Goal: Use online tool/utility: Utilize a website feature to perform a specific function

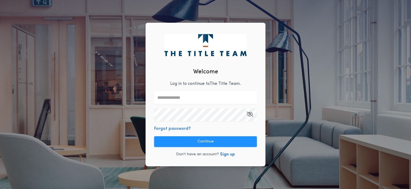
click at [237, 97] on input "text" at bounding box center [205, 97] width 103 height 13
click at [0, 189] on com-1password-button at bounding box center [0, 189] width 0 height 0
click at [225, 95] on input "text" at bounding box center [205, 97] width 103 height 13
type input "**********"
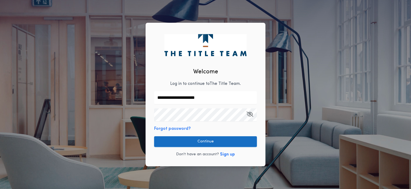
click at [246, 144] on button "Continue" at bounding box center [205, 141] width 103 height 11
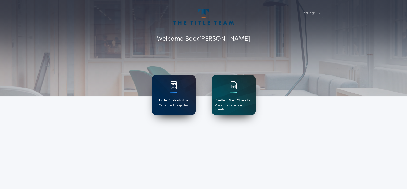
click at [185, 94] on div "Title Calculator Generate title quotes" at bounding box center [174, 95] width 44 height 40
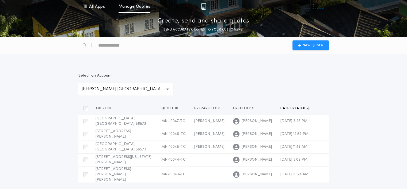
click at [166, 88] on icon "button" at bounding box center [167, 89] width 3 height 13
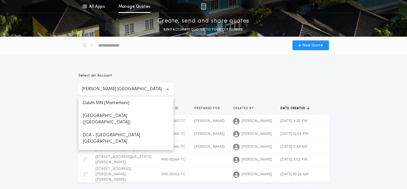
click at [166, 88] on icon "button" at bounding box center [167, 89] width 3 height 2
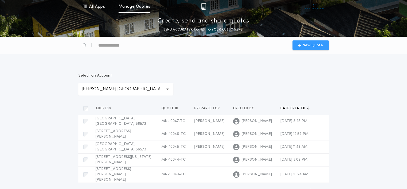
click at [302, 46] on icon "button" at bounding box center [299, 45] width 3 height 4
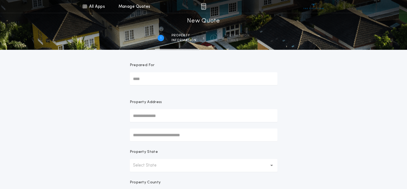
click at [144, 78] on input "Prepared For" at bounding box center [204, 78] width 148 height 13
type input "******"
click at [155, 113] on input "text" at bounding box center [204, 115] width 148 height 13
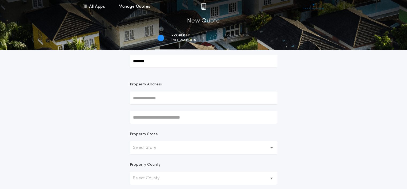
scroll to position [27, 0]
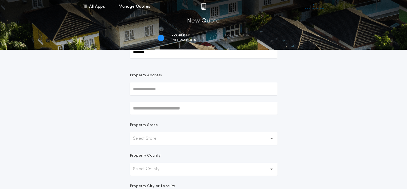
click at [161, 136] on p "Select State" at bounding box center [149, 139] width 32 height 6
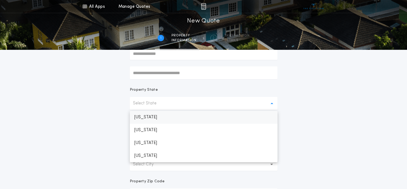
scroll to position [54, 0]
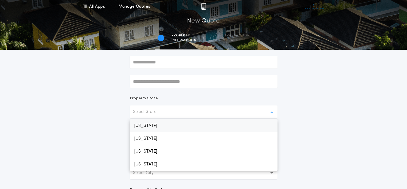
click at [161, 127] on p "[US_STATE]" at bounding box center [204, 125] width 148 height 13
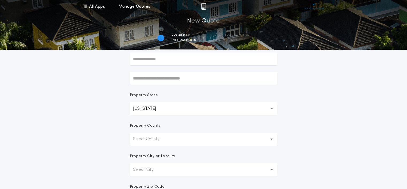
scroll to position [80, 0]
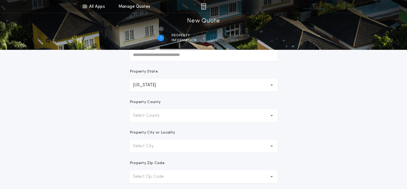
click at [168, 119] on button "Select County" at bounding box center [204, 115] width 148 height 13
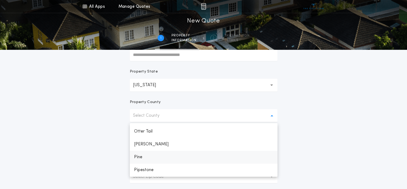
scroll to position [696, 0]
click at [161, 138] on p "Otter Tail" at bounding box center [204, 140] width 148 height 13
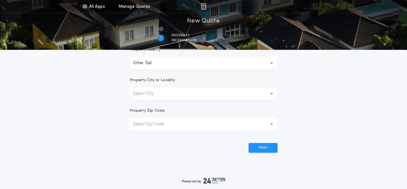
scroll to position [134, 0]
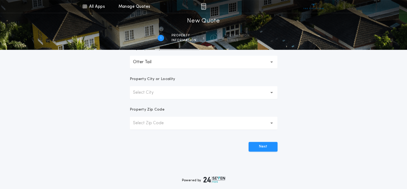
click at [164, 95] on button "Select City" at bounding box center [204, 92] width 148 height 13
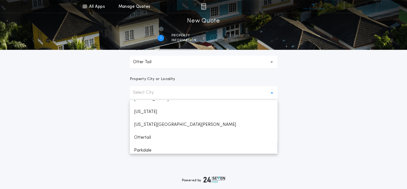
scroll to position [295, 0]
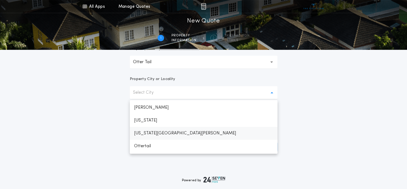
click at [155, 131] on p "[US_STATE][GEOGRAPHIC_DATA][PERSON_NAME]" at bounding box center [204, 133] width 148 height 13
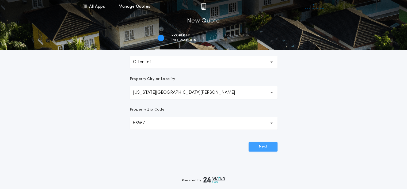
click at [258, 146] on button "Next" at bounding box center [263, 147] width 29 height 10
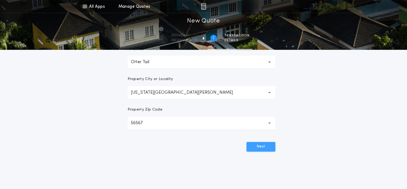
scroll to position [0, 0]
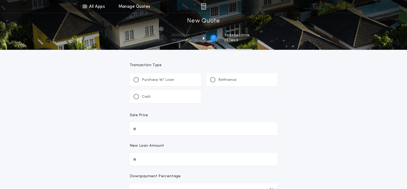
click at [161, 95] on div "Cash" at bounding box center [165, 96] width 71 height 13
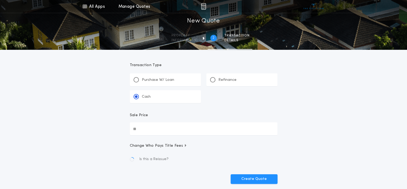
click at [163, 126] on input "Sale Price" at bounding box center [204, 128] width 148 height 13
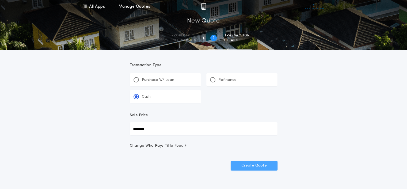
type input "*******"
click at [254, 166] on button "Create Quote" at bounding box center [254, 166] width 47 height 10
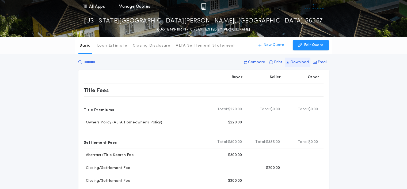
click at [299, 62] on p "Download" at bounding box center [300, 62] width 18 height 5
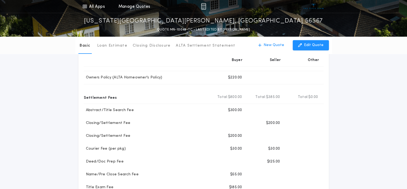
scroll to position [54, 0]
